Goal: Information Seeking & Learning: Compare options

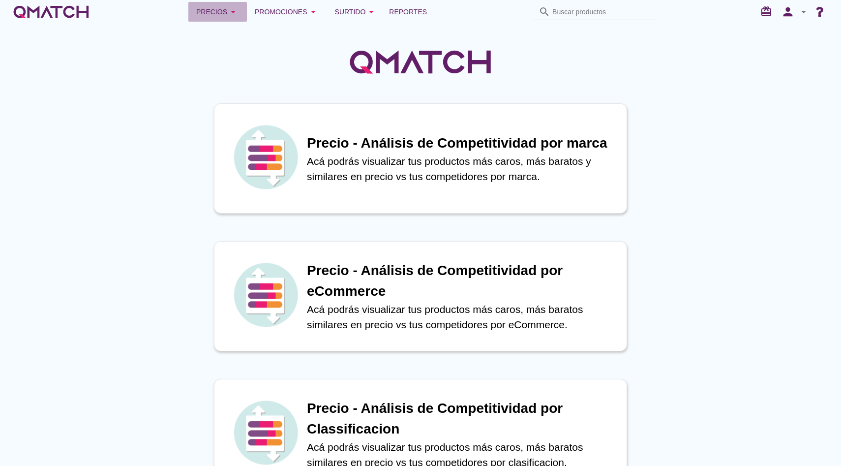
click at [224, 9] on div "Precios arrow_drop_down" at bounding box center [217, 12] width 43 height 12
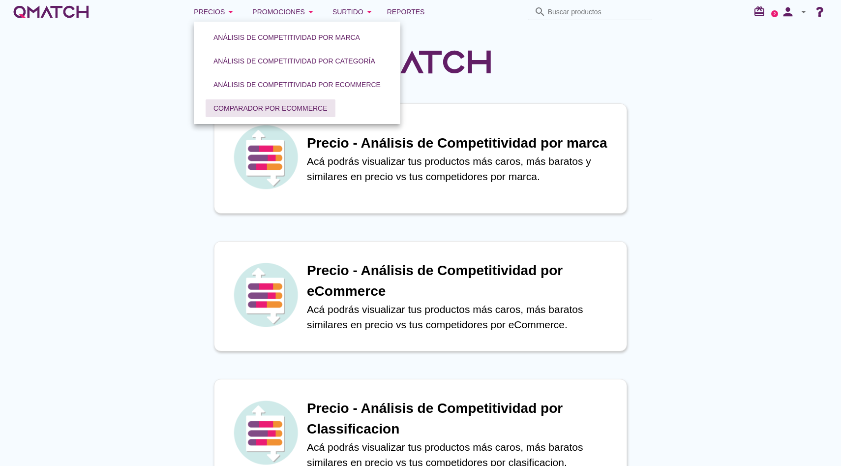
click at [248, 103] on div "Comparador por eCommerce" at bounding box center [271, 108] width 114 height 10
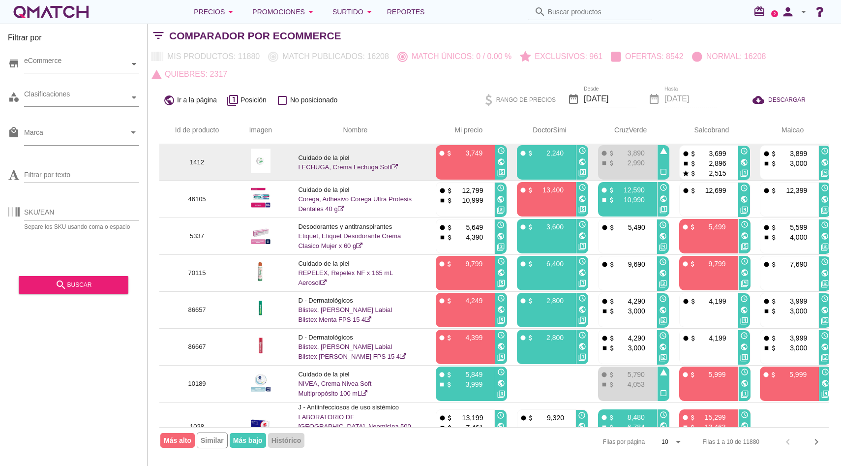
click at [353, 166] on link "LECHUGA, Crema Lechuga Soft" at bounding box center [347, 166] width 99 height 7
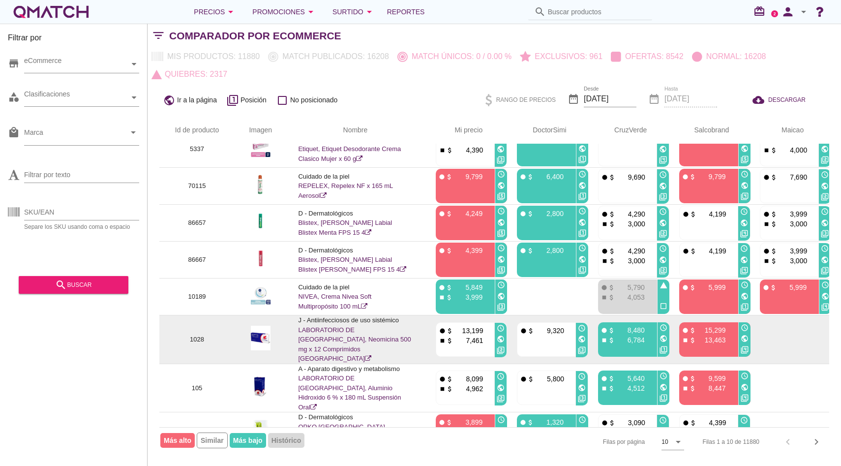
scroll to position [97, 0]
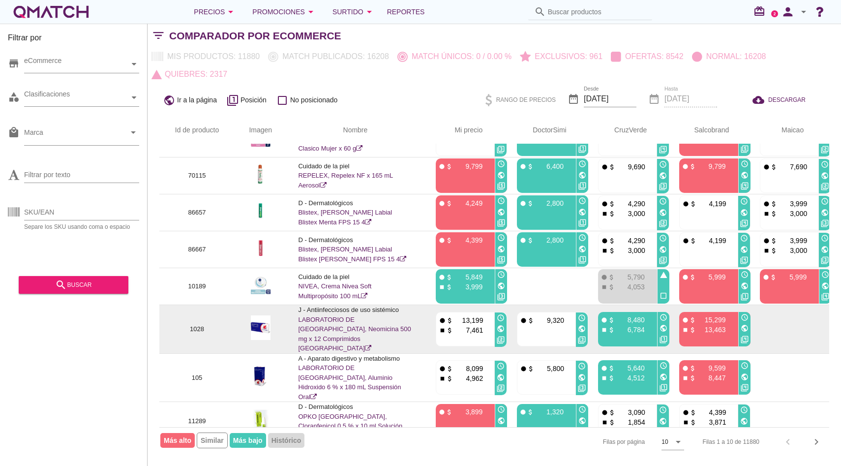
click at [329, 327] on td "J - Antiinfecciosos de uso sistémico LABORATORIO DE [GEOGRAPHIC_DATA], Neomicin…" at bounding box center [355, 329] width 138 height 49
click at [332, 324] on link "LABORATORIO DE [GEOGRAPHIC_DATA], Neomicina 500 mg x 12 Comprimidos [GEOGRAPHIC…" at bounding box center [354, 334] width 113 height 36
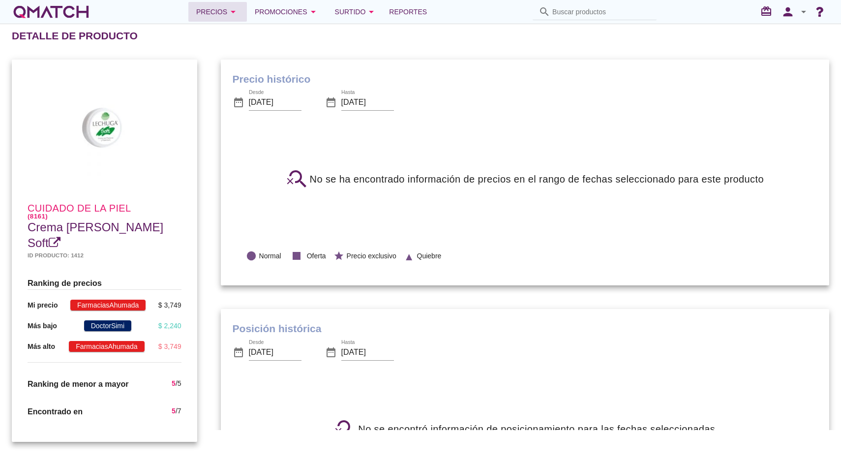
click at [247, 8] on button "Precios arrow_drop_down" at bounding box center [217, 12] width 59 height 20
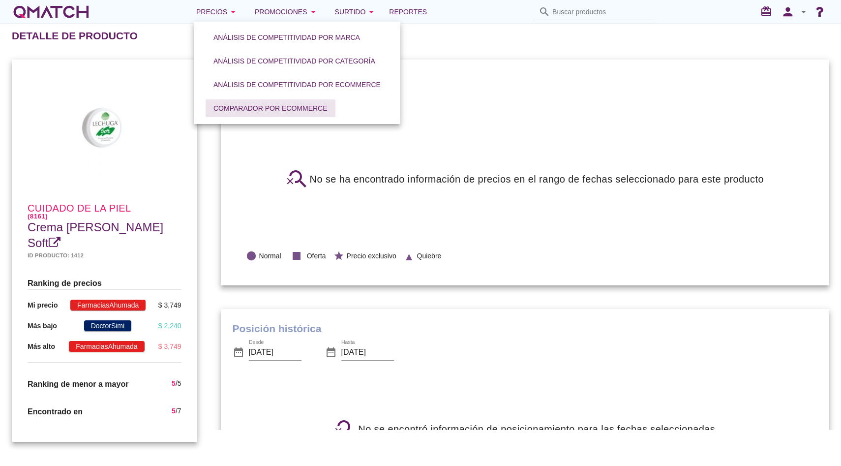
click at [243, 105] on div "Comparador por eCommerce" at bounding box center [271, 108] width 114 height 10
